Goal: Find specific page/section: Find specific page/section

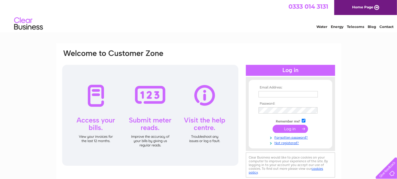
type input "[PERSON_NAME][EMAIL_ADDRESS][DOMAIN_NAME]"
click at [285, 127] on input "submit" at bounding box center [290, 129] width 35 height 8
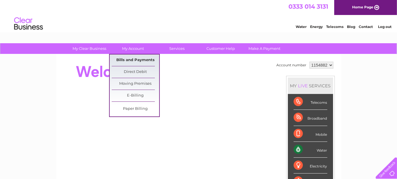
click at [131, 60] on link "Bills and Payments" at bounding box center [136, 60] width 48 height 12
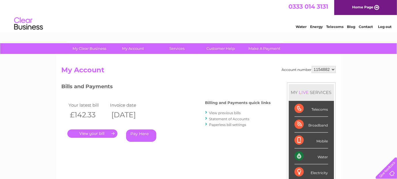
click at [106, 134] on link "." at bounding box center [92, 133] width 50 height 8
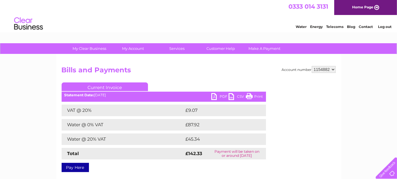
click at [218, 95] on link "PDF" at bounding box center [219, 97] width 17 height 8
